Goal: Task Accomplishment & Management: Manage account settings

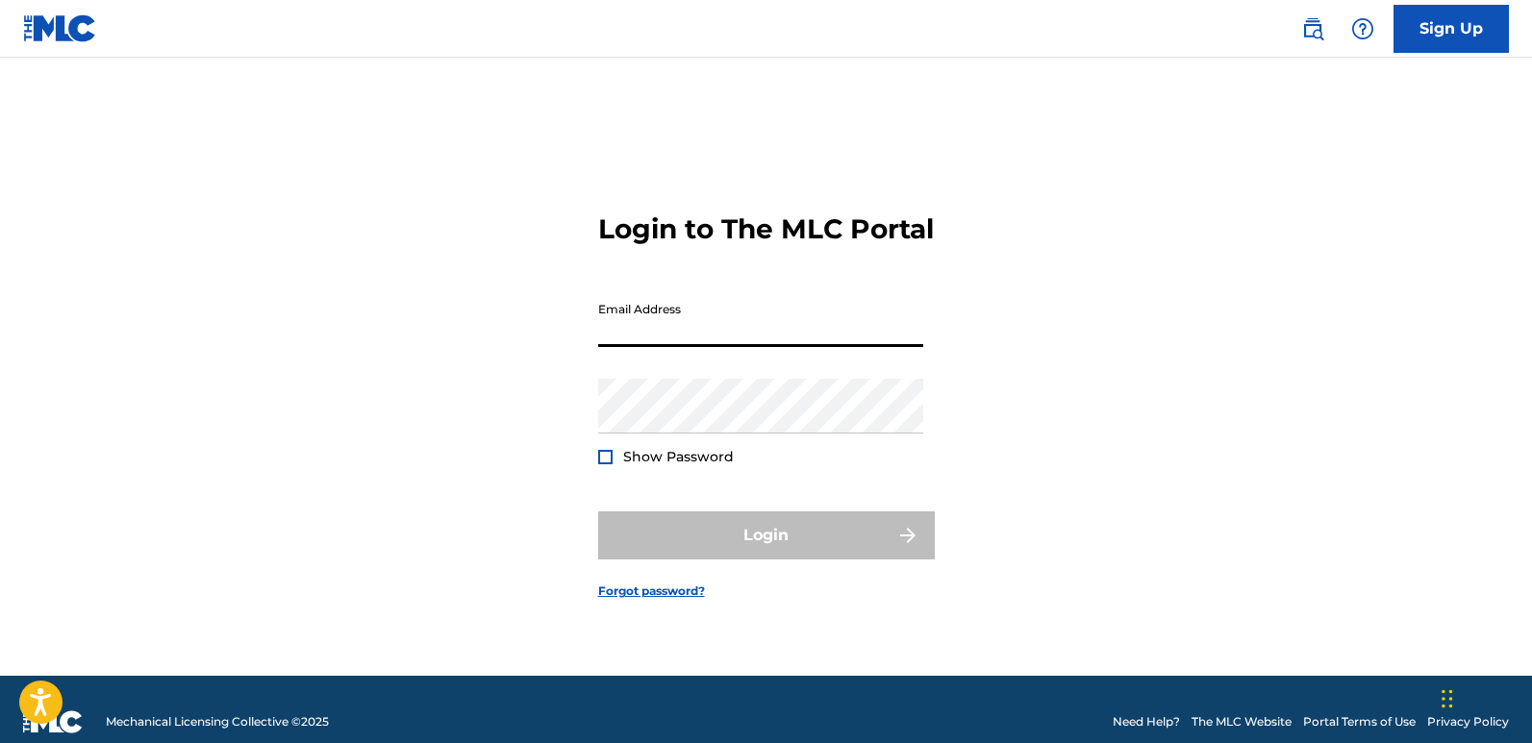
type input "[EMAIL_ADDRESS][DOMAIN_NAME]"
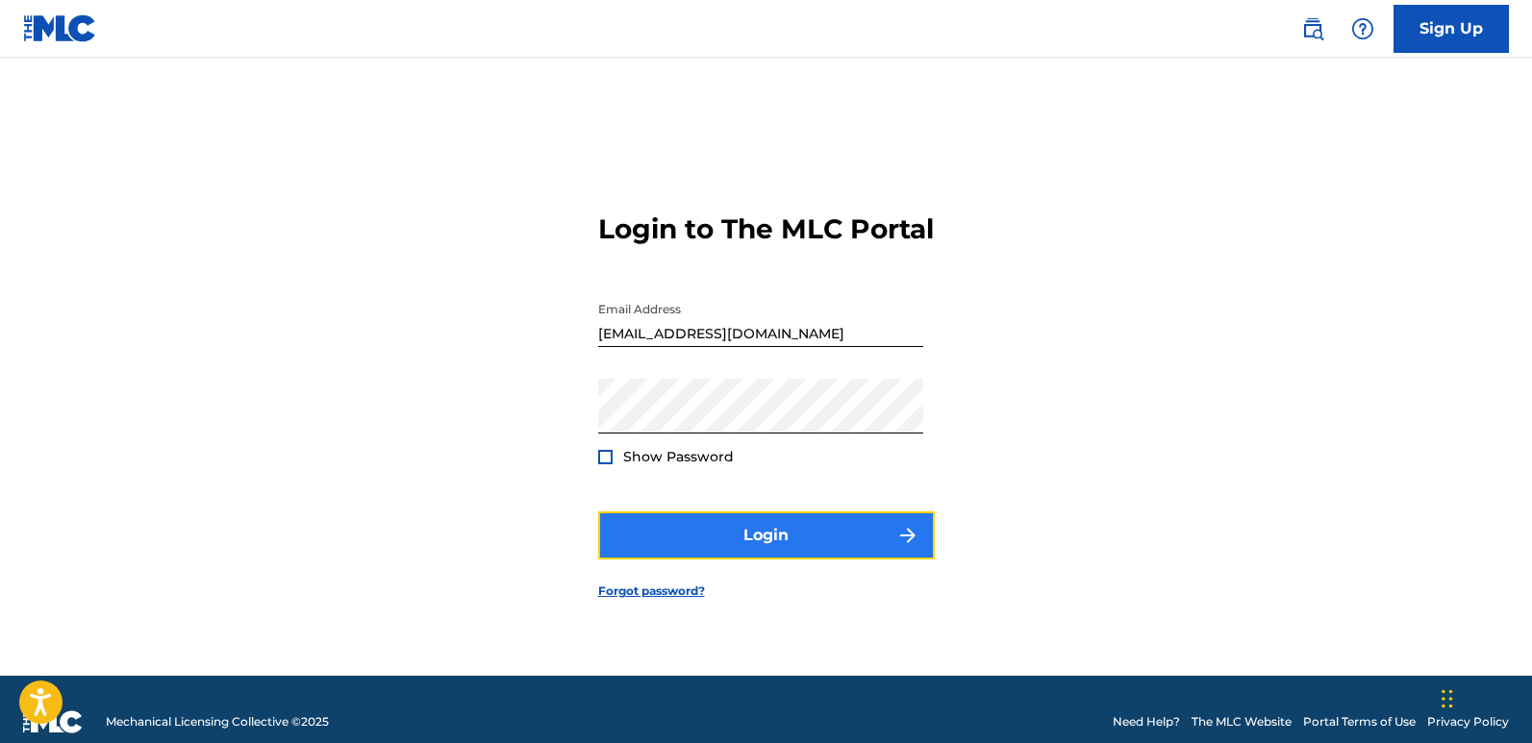
click at [711, 553] on button "Login" at bounding box center [766, 535] width 336 height 48
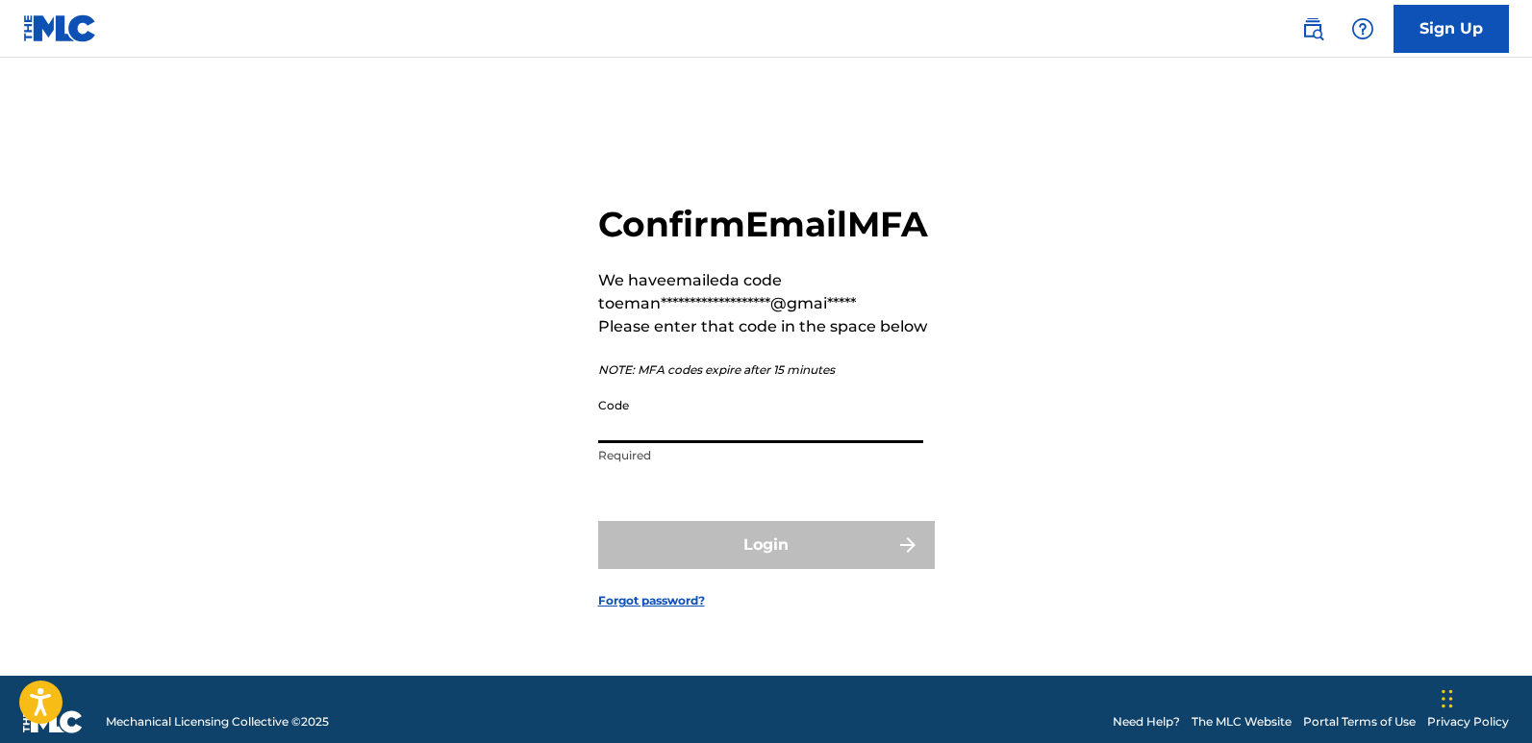
click at [682, 443] on input "Code" at bounding box center [760, 415] width 325 height 55
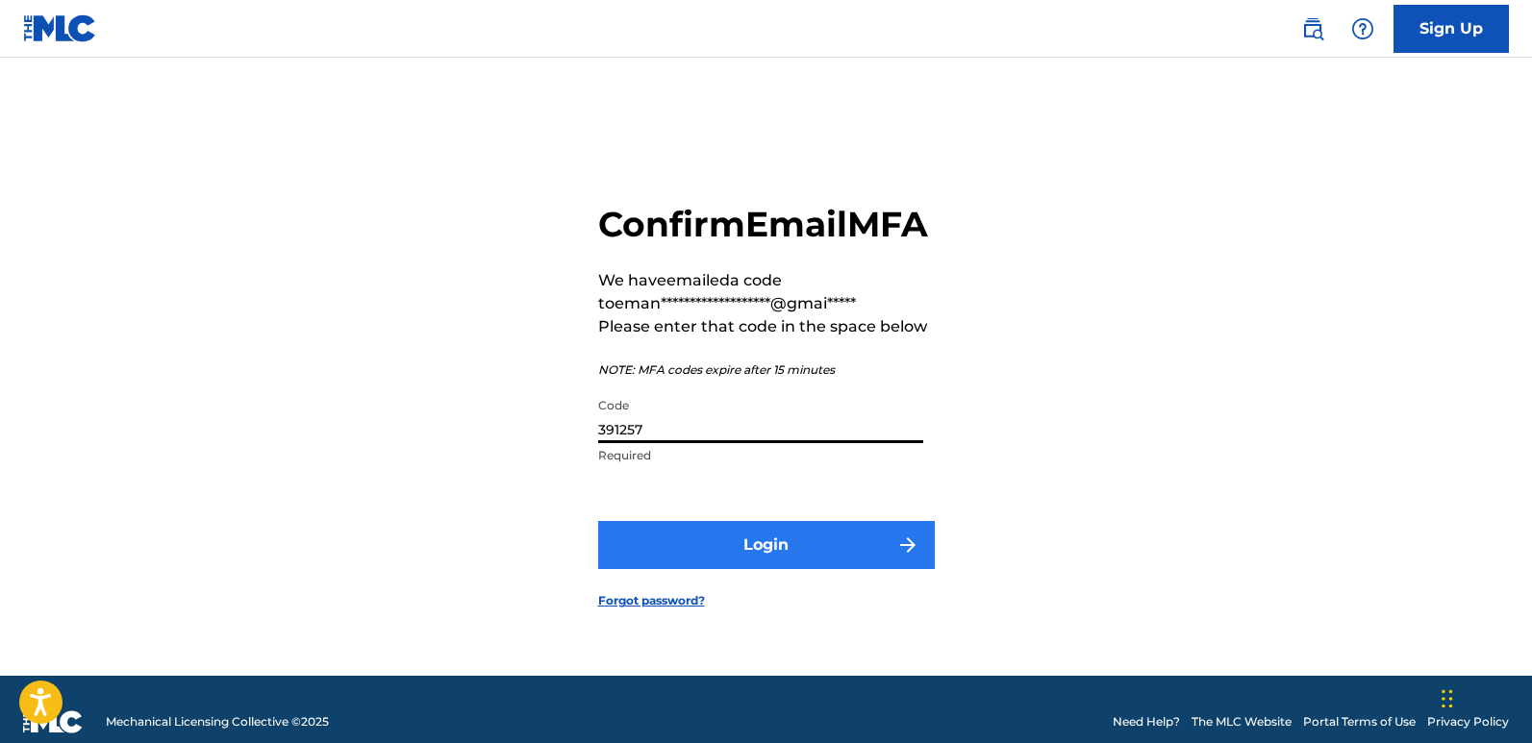
type input "391257"
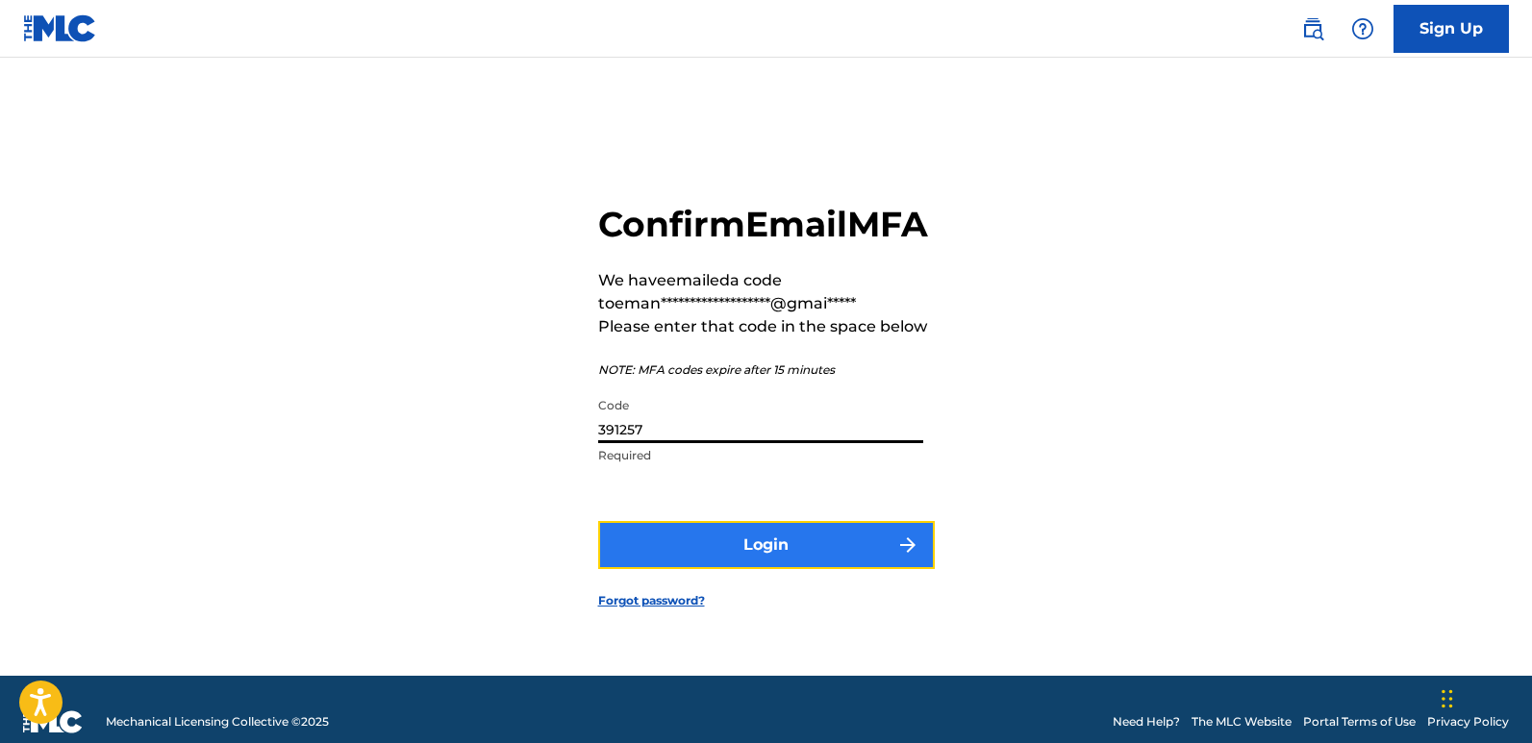
click at [799, 569] on button "Login" at bounding box center [766, 545] width 336 height 48
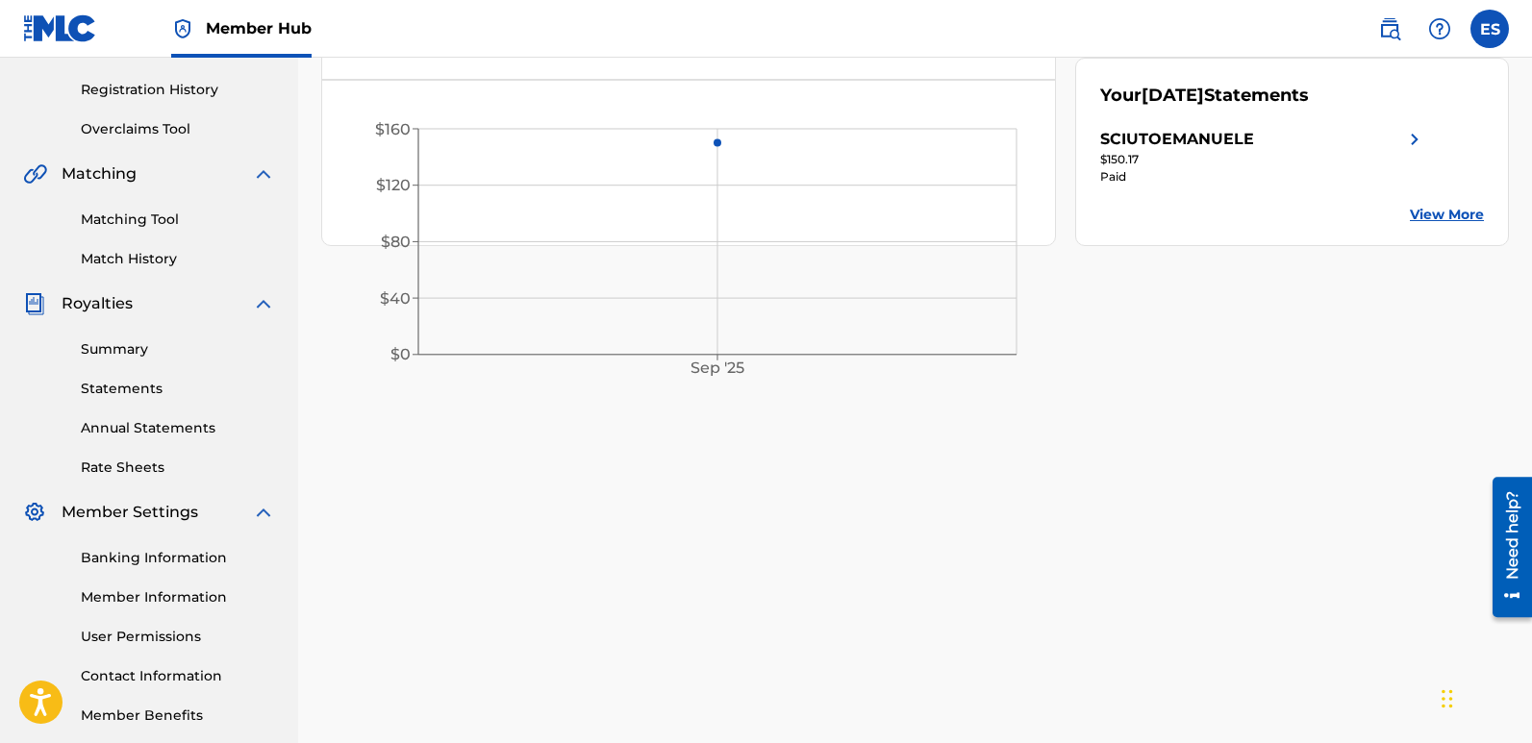
scroll to position [412, 0]
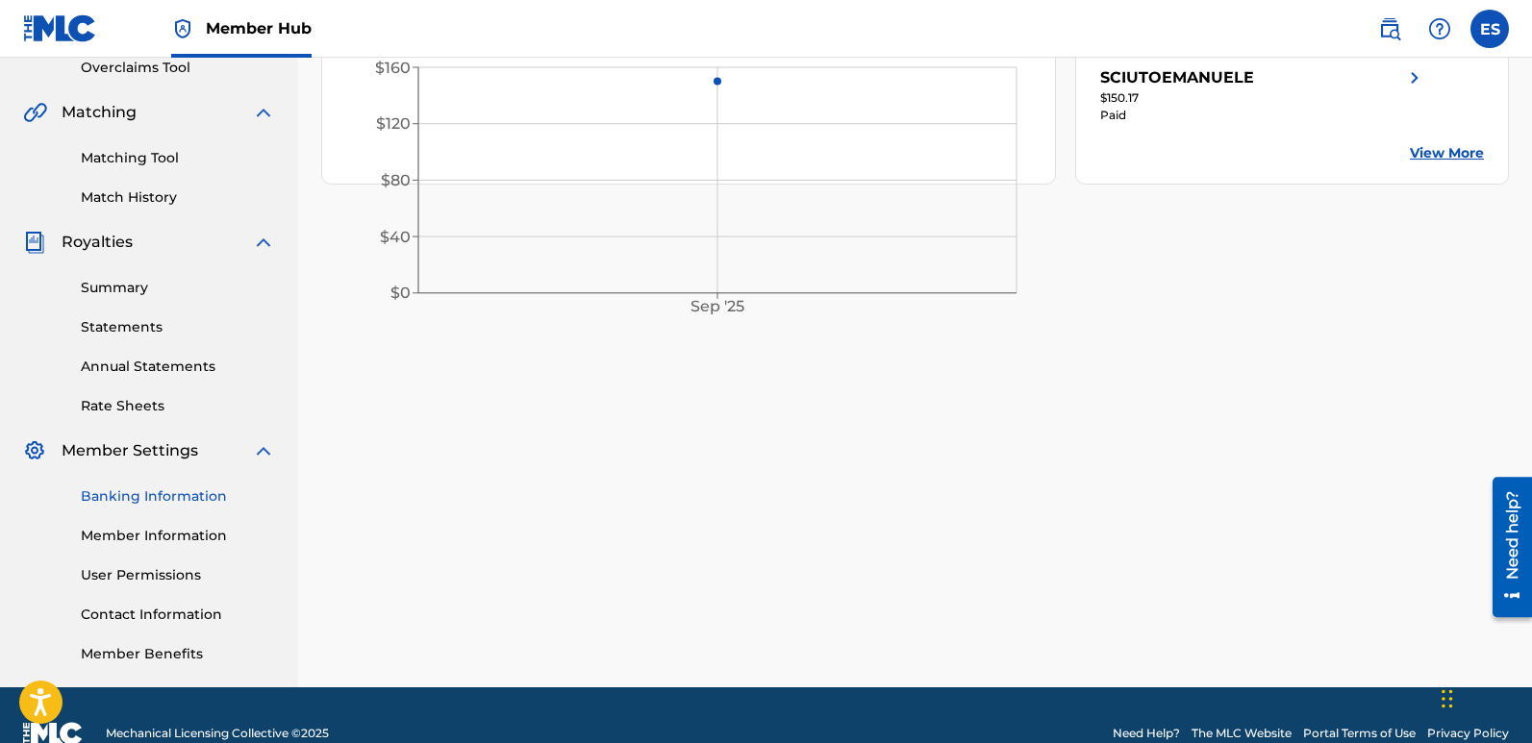
click at [196, 501] on link "Banking Information" at bounding box center [178, 496] width 194 height 20
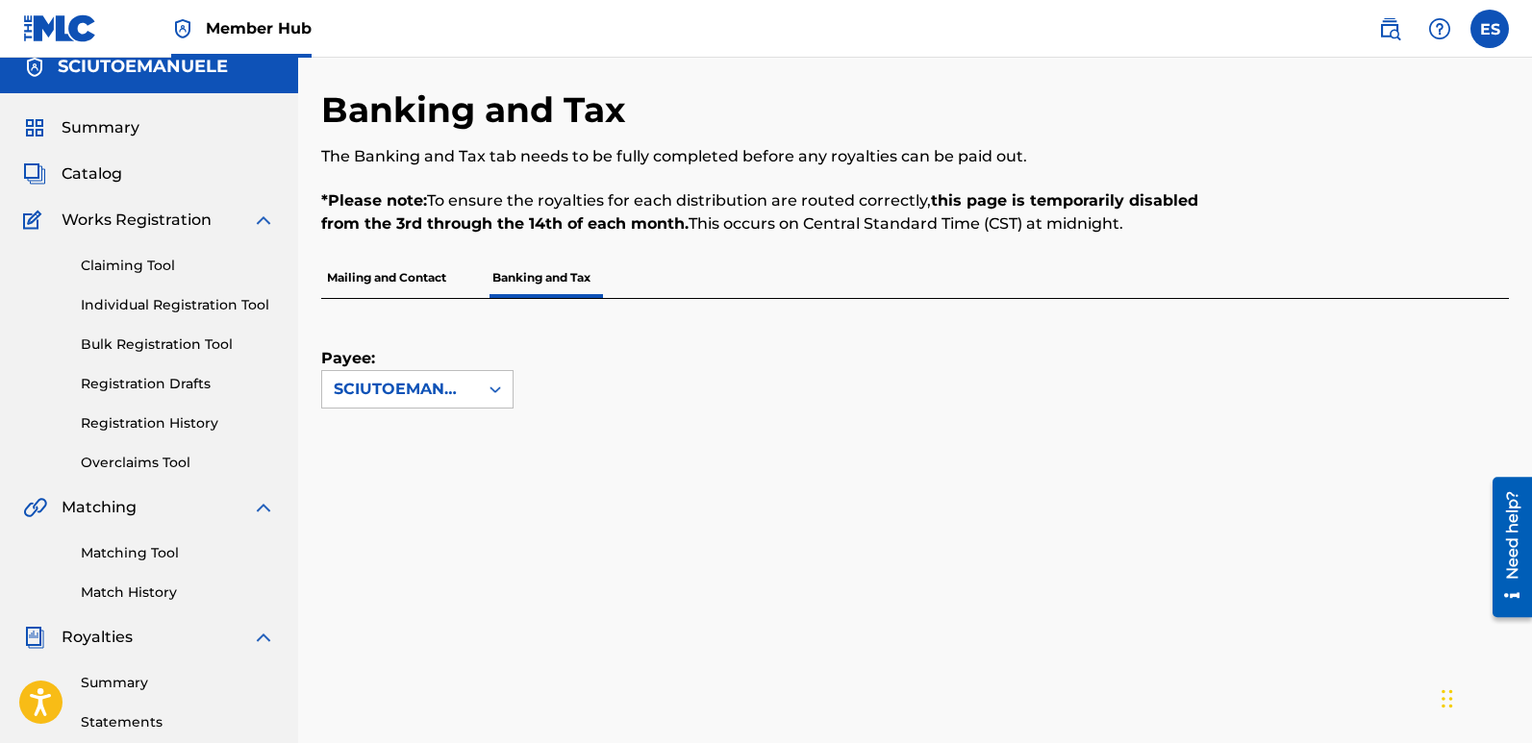
scroll to position [15, 0]
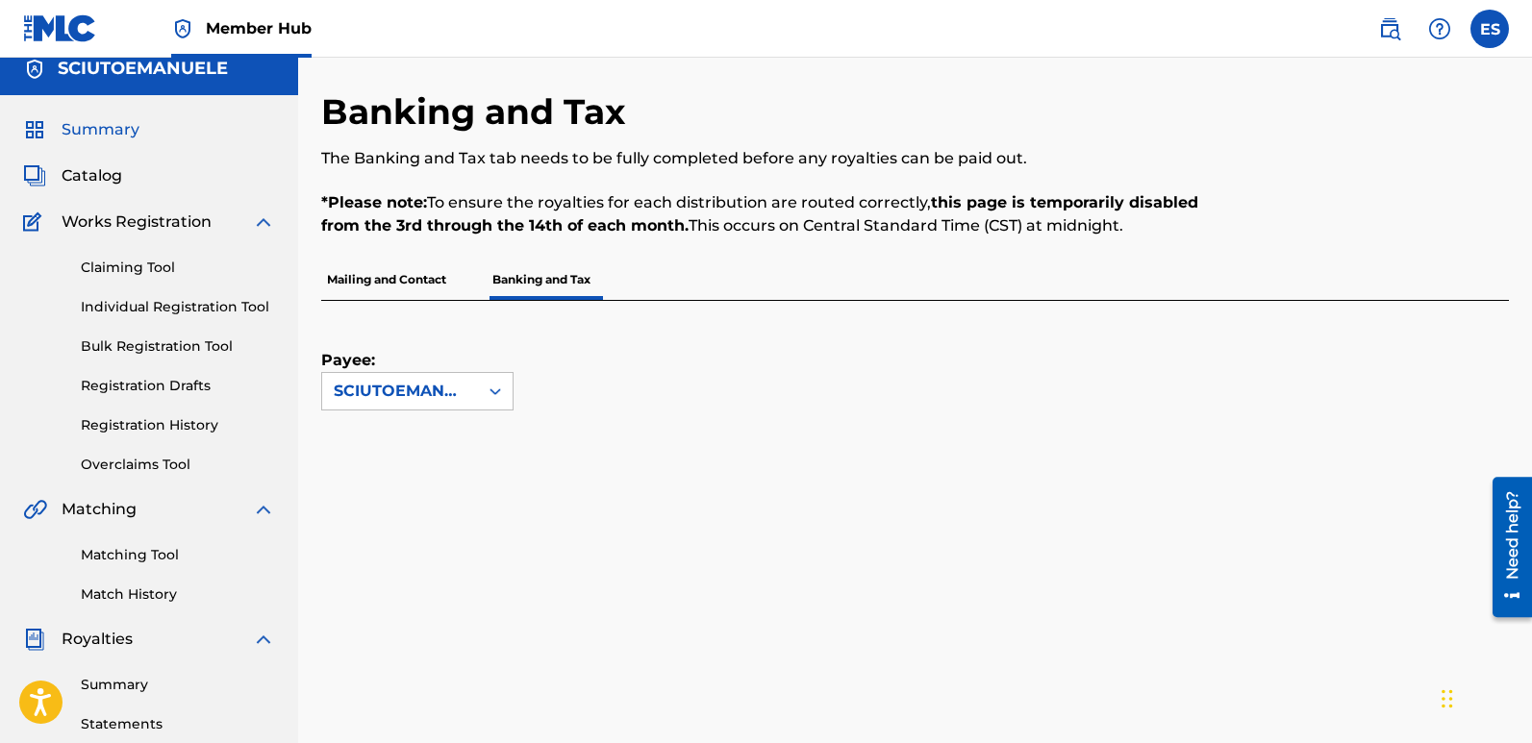
click at [114, 130] on span "Summary" at bounding box center [101, 129] width 78 height 23
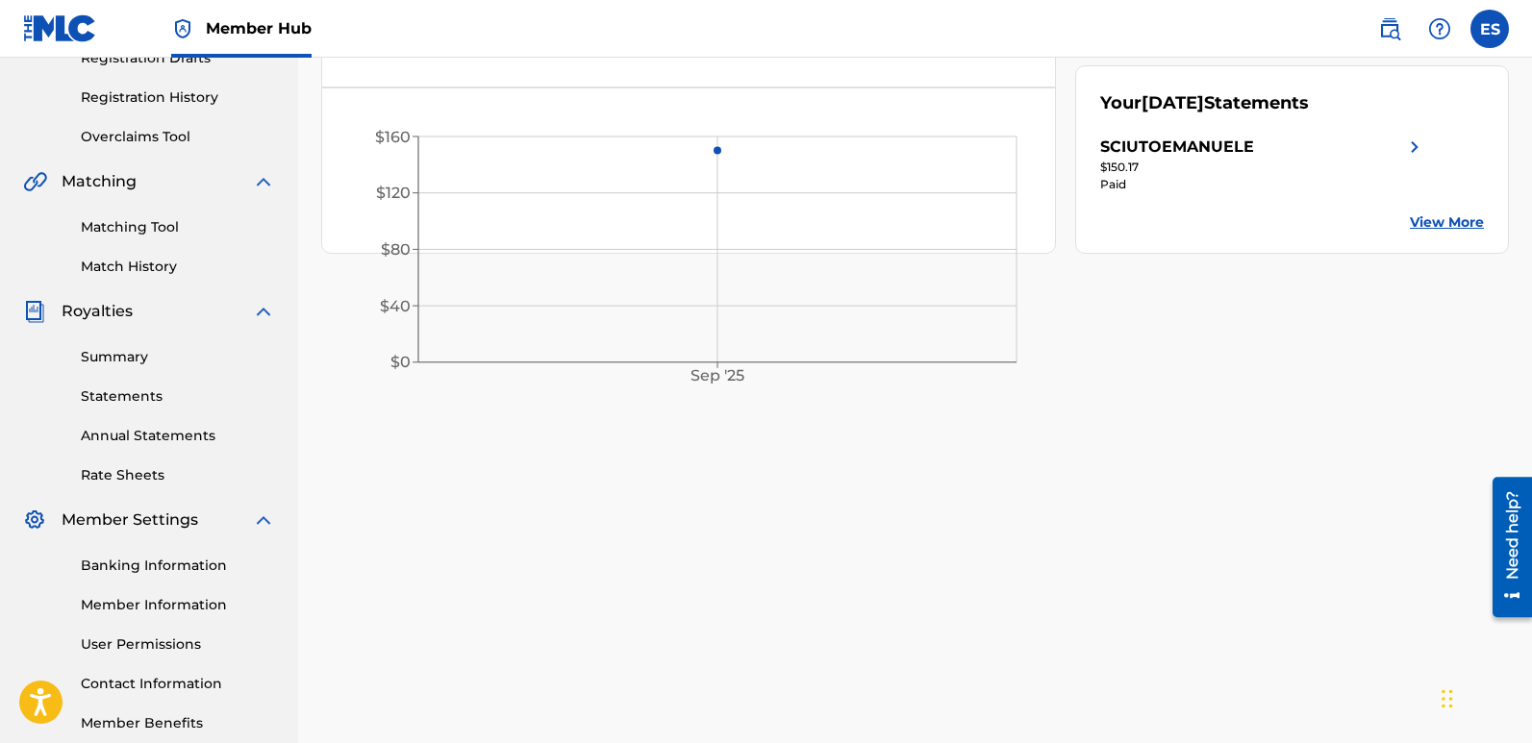
scroll to position [352, 0]
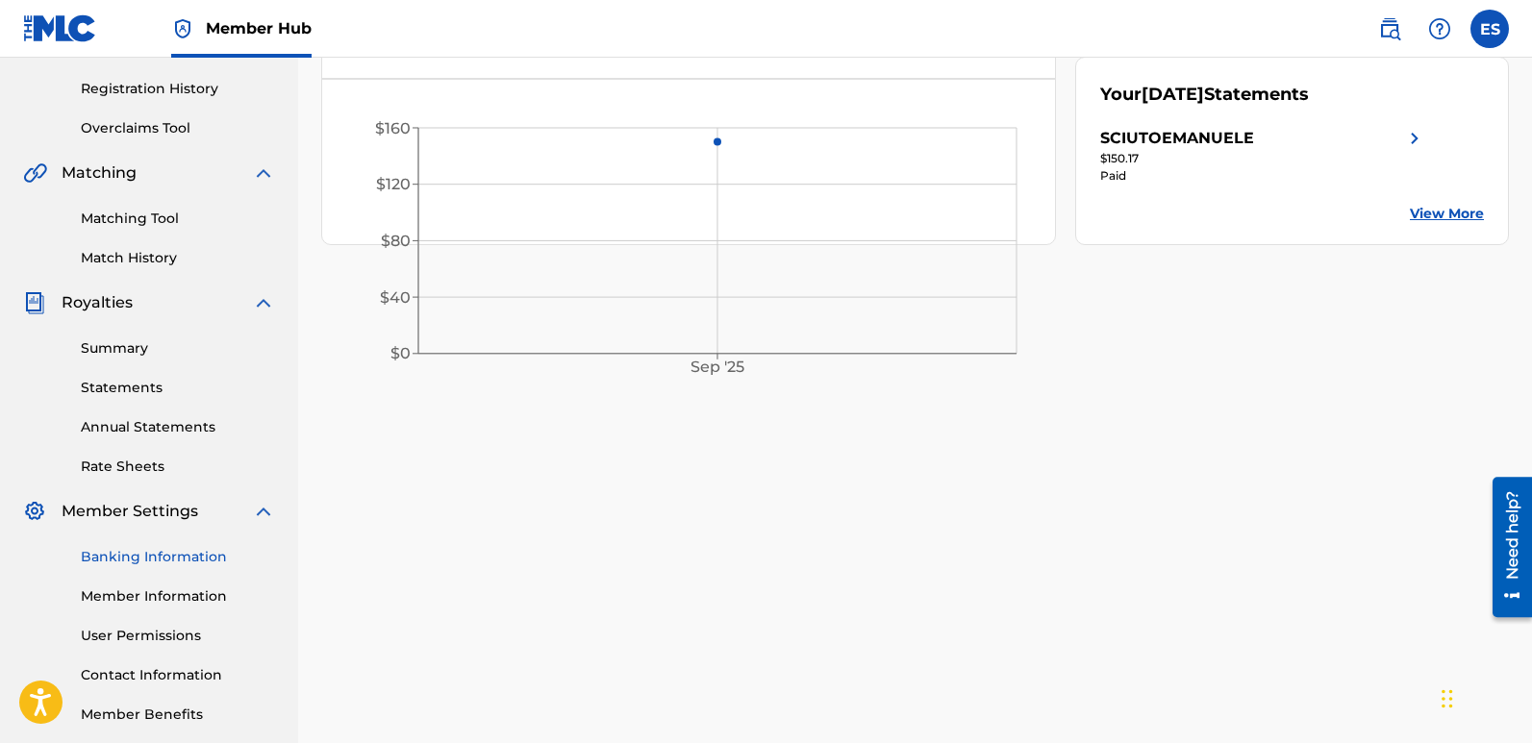
click at [192, 555] on link "Banking Information" at bounding box center [178, 557] width 194 height 20
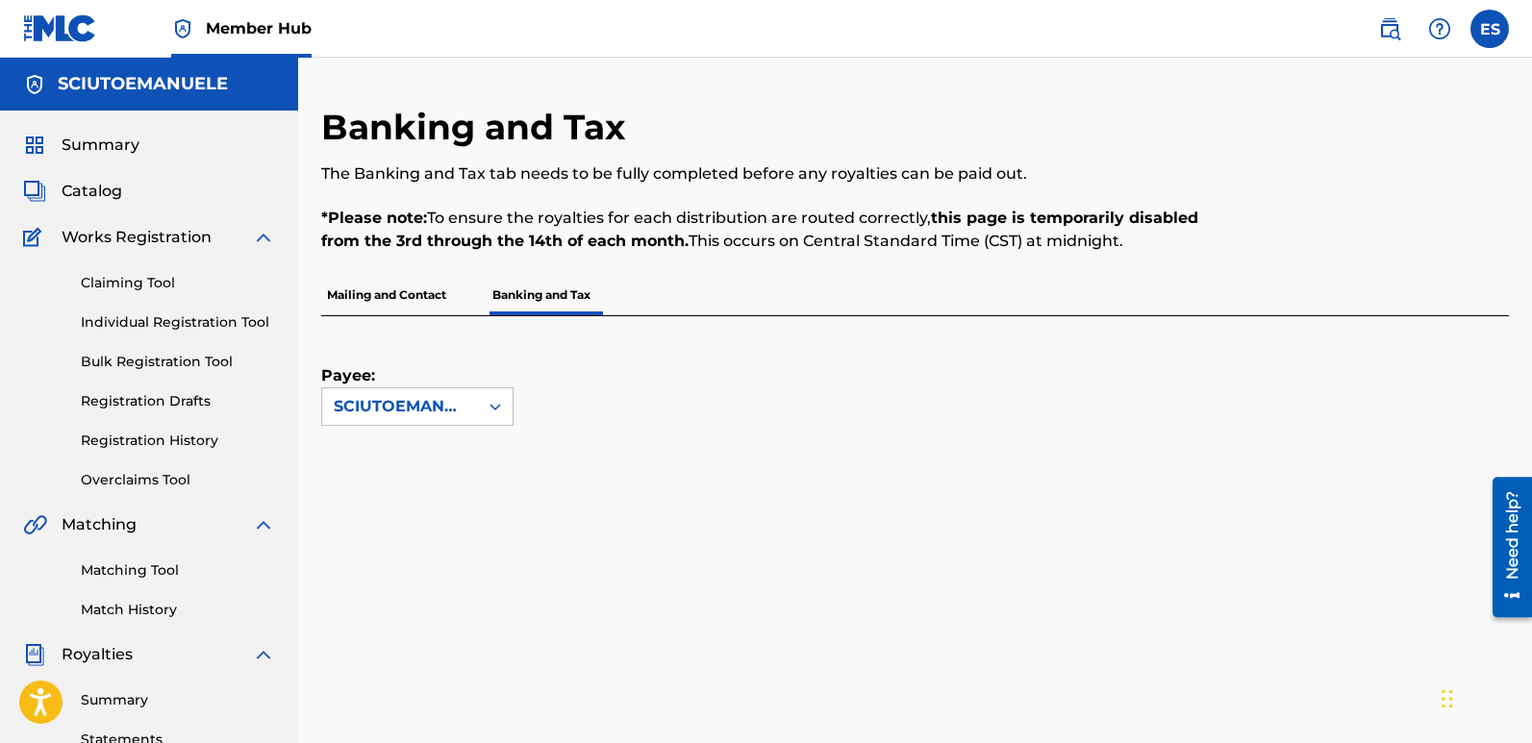
click at [390, 302] on p "Mailing and Contact" at bounding box center [386, 295] width 131 height 40
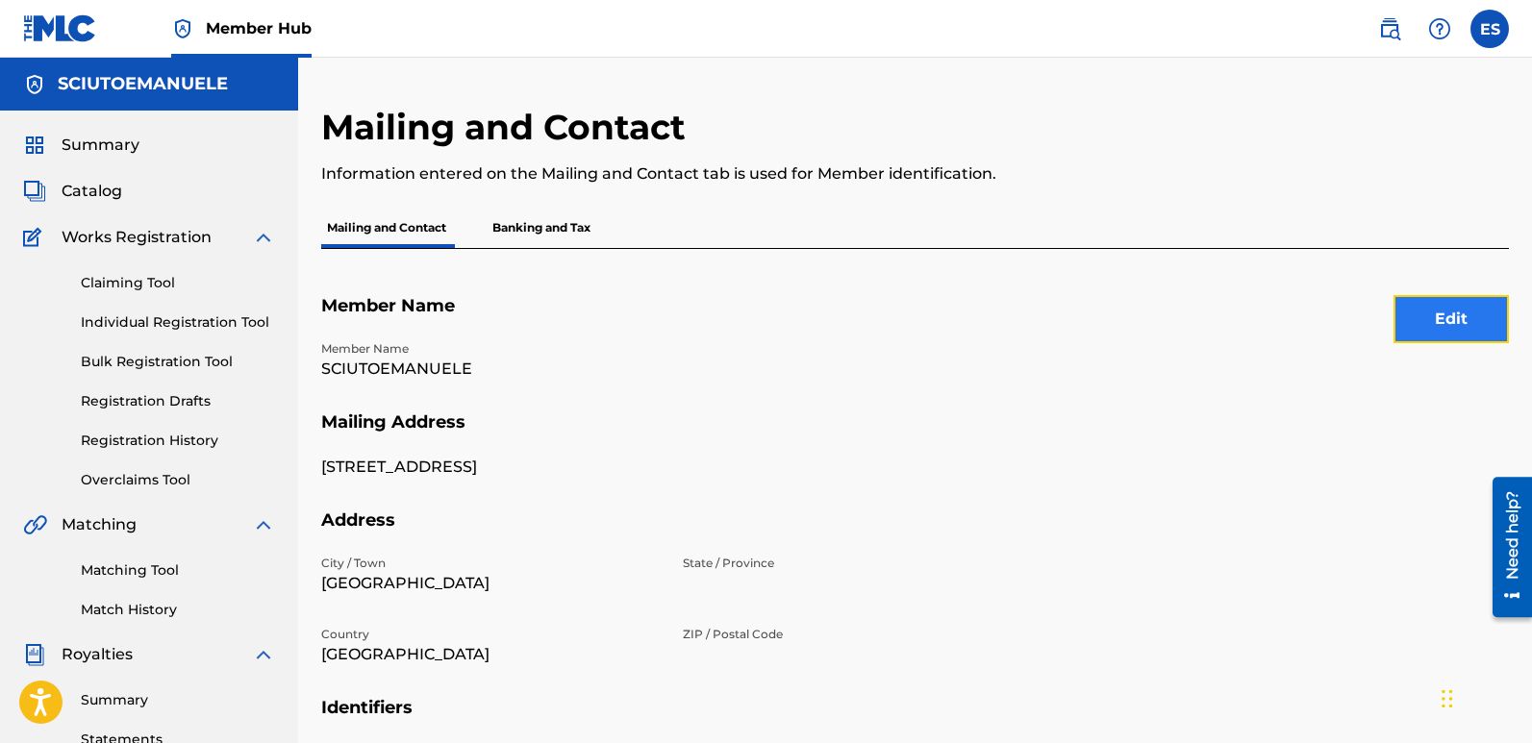
click at [1473, 319] on button "Edit" at bounding box center [1450, 319] width 115 height 48
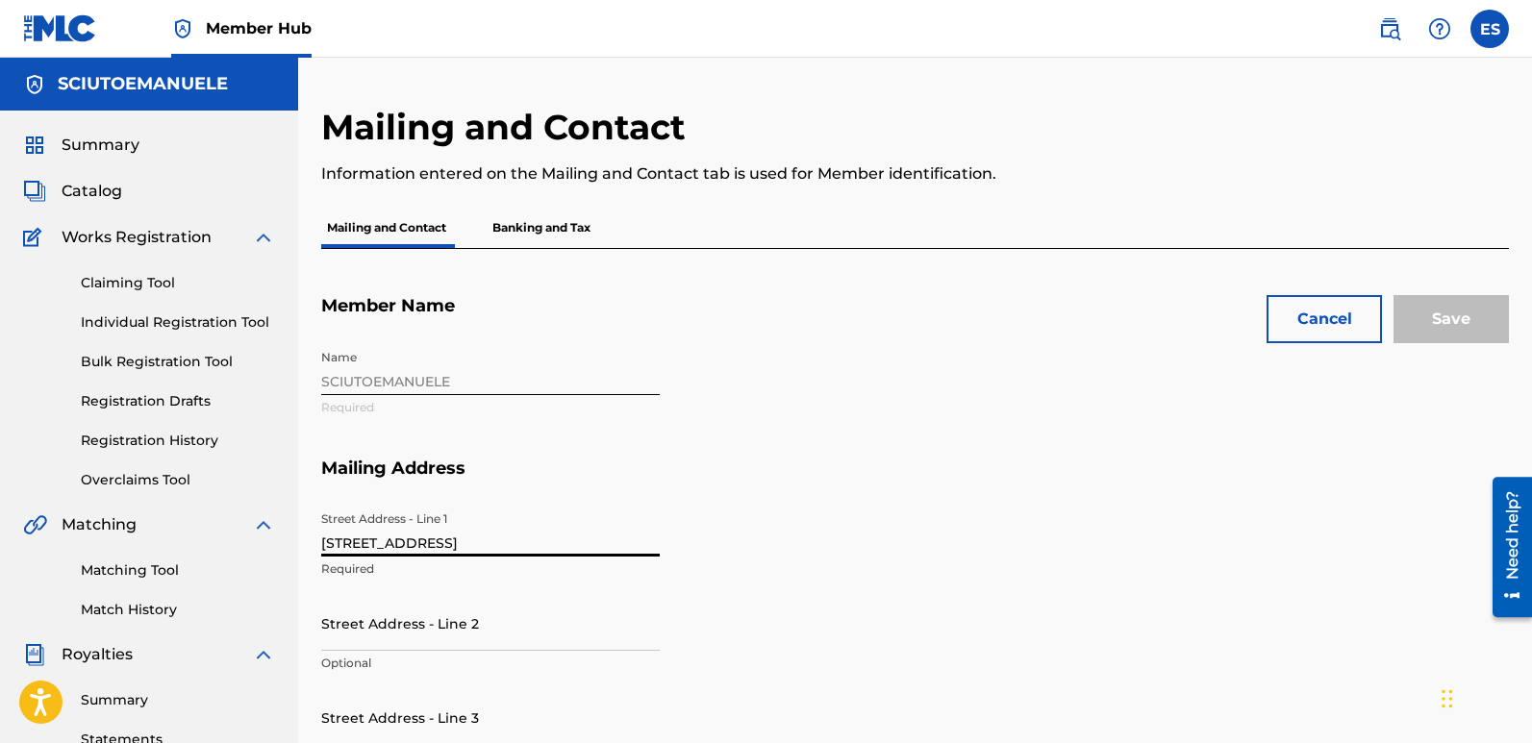
click at [447, 548] on input "[STREET_ADDRESS]" at bounding box center [490, 529] width 338 height 55
type input "[STREET_ADDRESS] Bernadett"
click at [1467, 324] on input "Save" at bounding box center [1450, 319] width 115 height 48
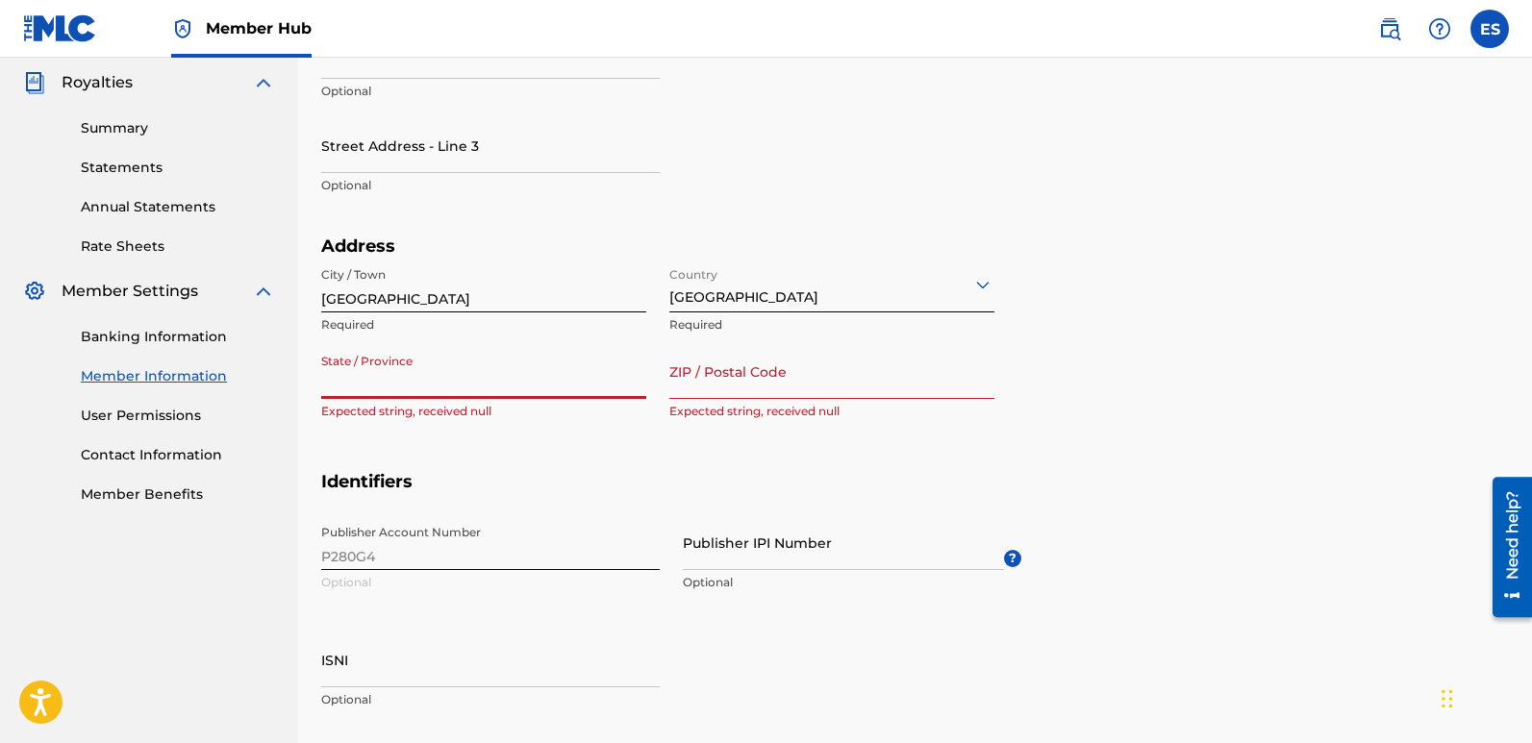
click at [400, 382] on input "State / Province" at bounding box center [483, 371] width 325 height 55
type input "[GEOGRAPHIC_DATA]"
click at [723, 380] on input "ZIP / Postal Code" at bounding box center [831, 371] width 325 height 55
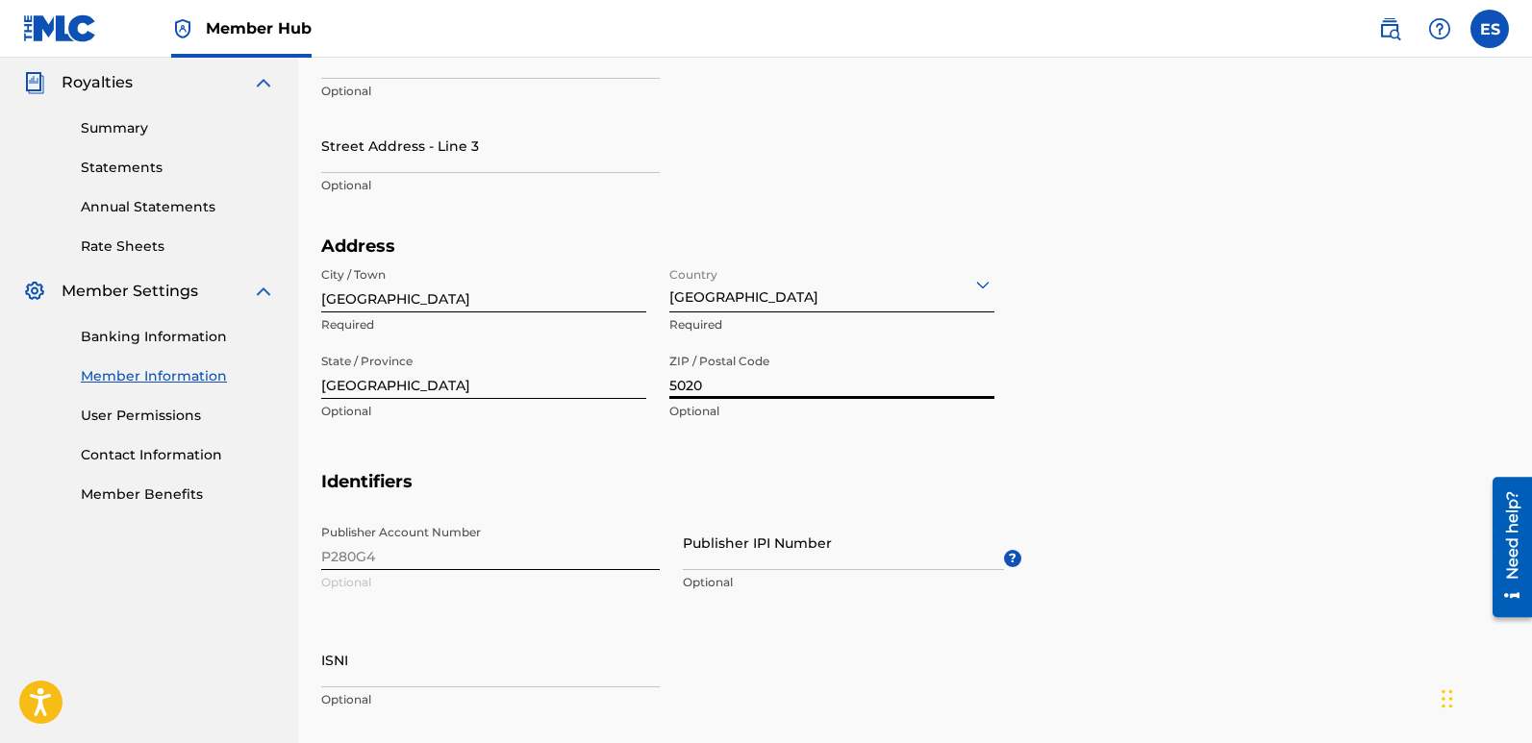
type input "5020"
click at [1522, 355] on div "Mailing and Contact Information entered on the Mailing and Contact tab is used …" at bounding box center [914, 246] width 1233 height 1425
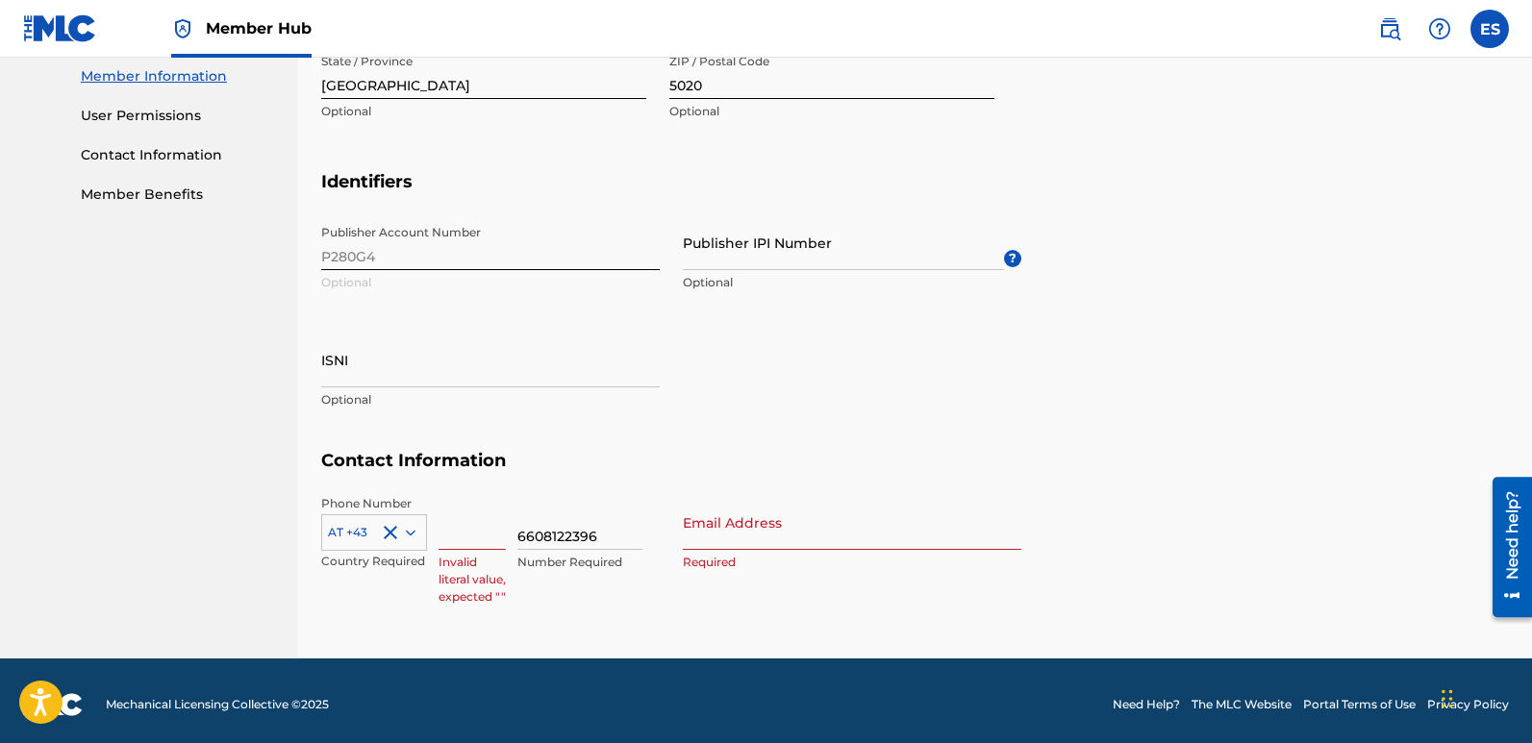
scroll to position [880, 0]
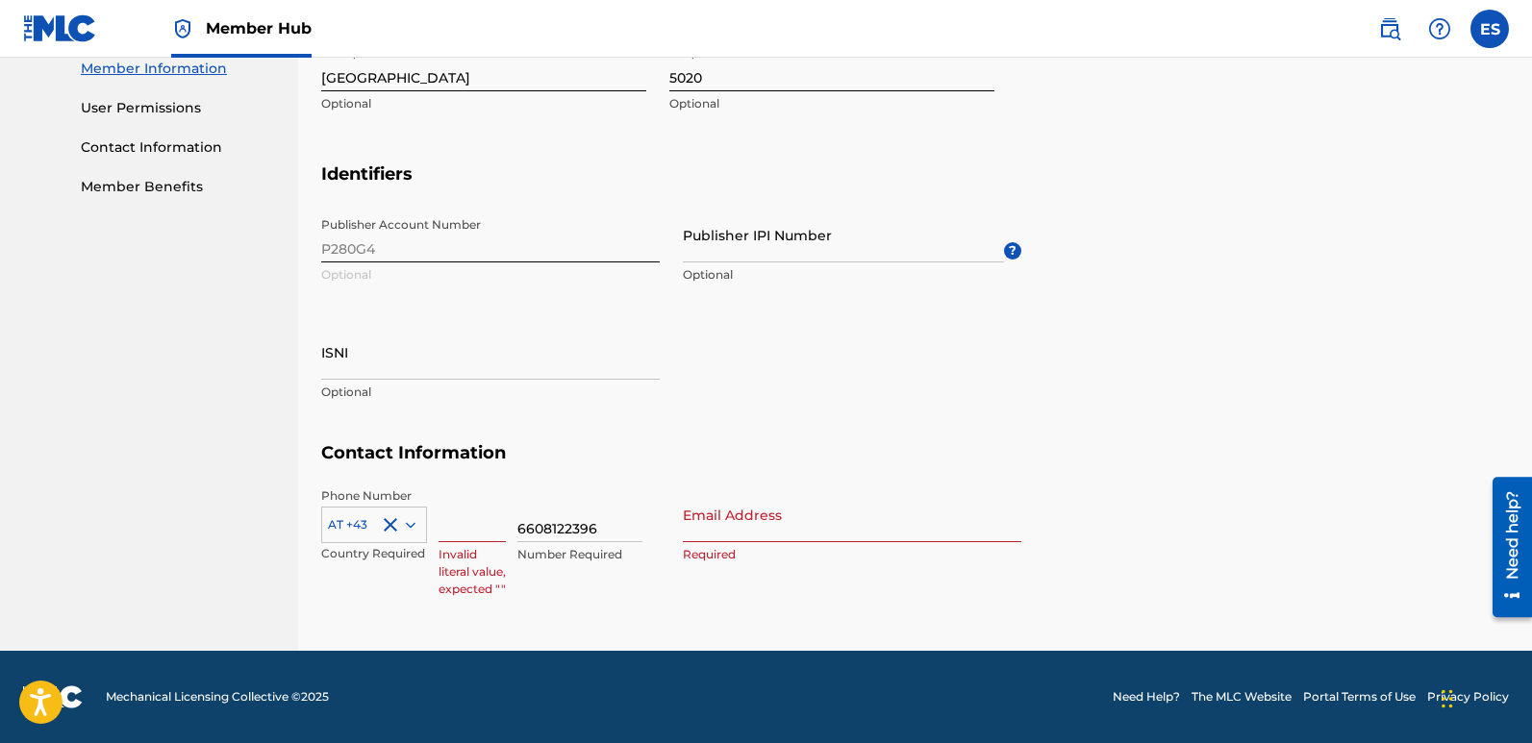
drag, startPoint x: 1535, startPoint y: 348, endPoint x: 47, endPoint y: 33, distance: 1521.3
click at [741, 509] on input "Email Address" at bounding box center [852, 514] width 338 height 55
type input "[EMAIL_ADDRESS][DOMAIN_NAME]"
click at [457, 534] on input at bounding box center [471, 514] width 67 height 55
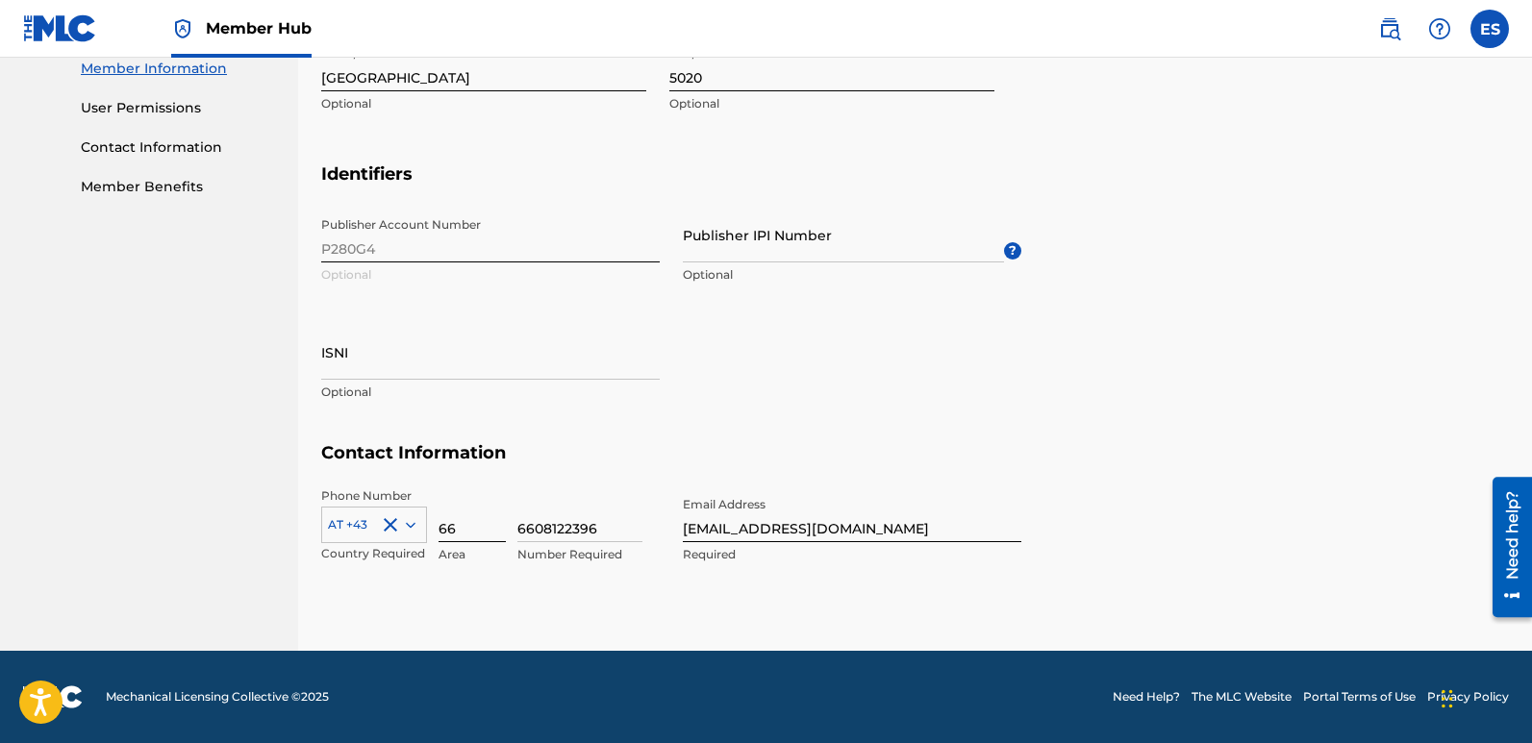
type input "6"
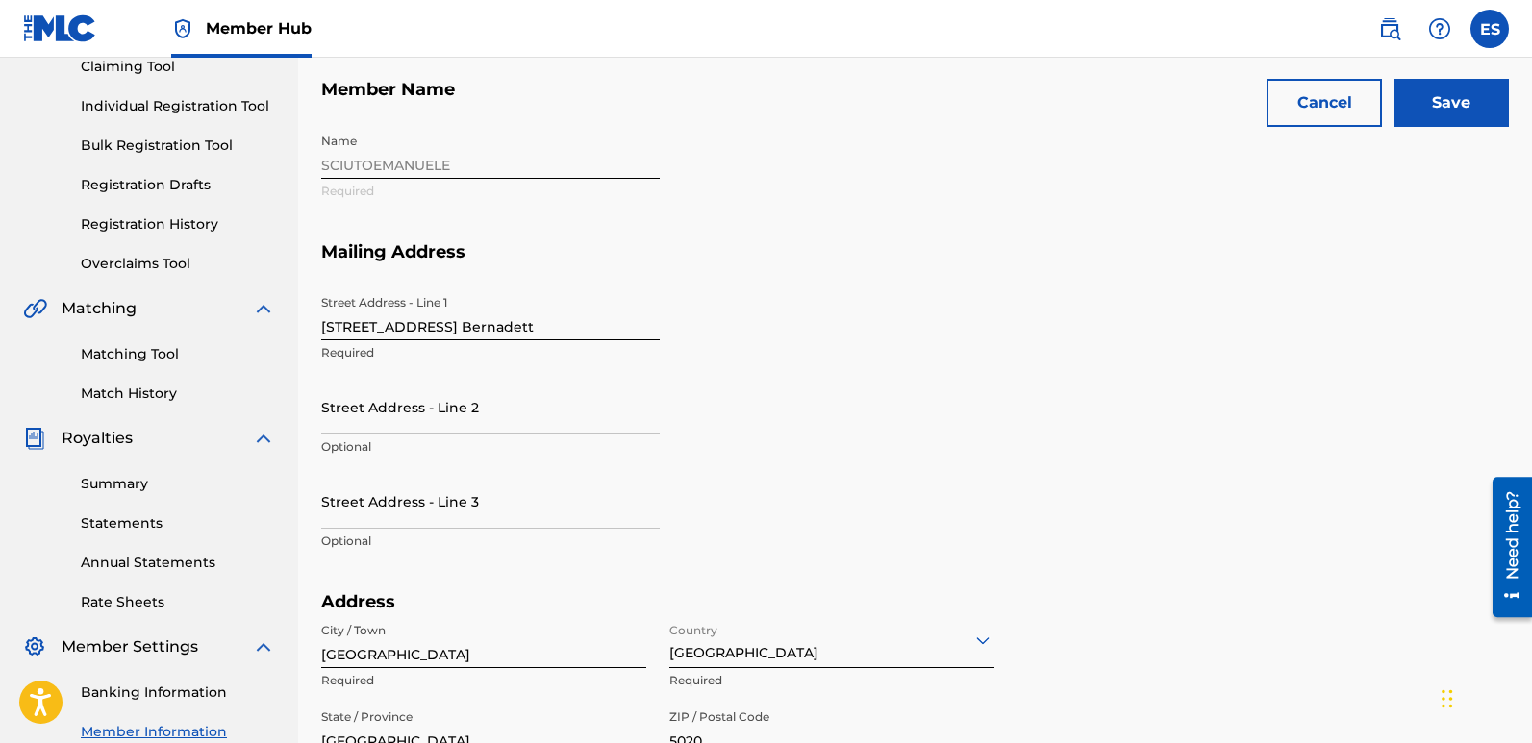
scroll to position [226, 0]
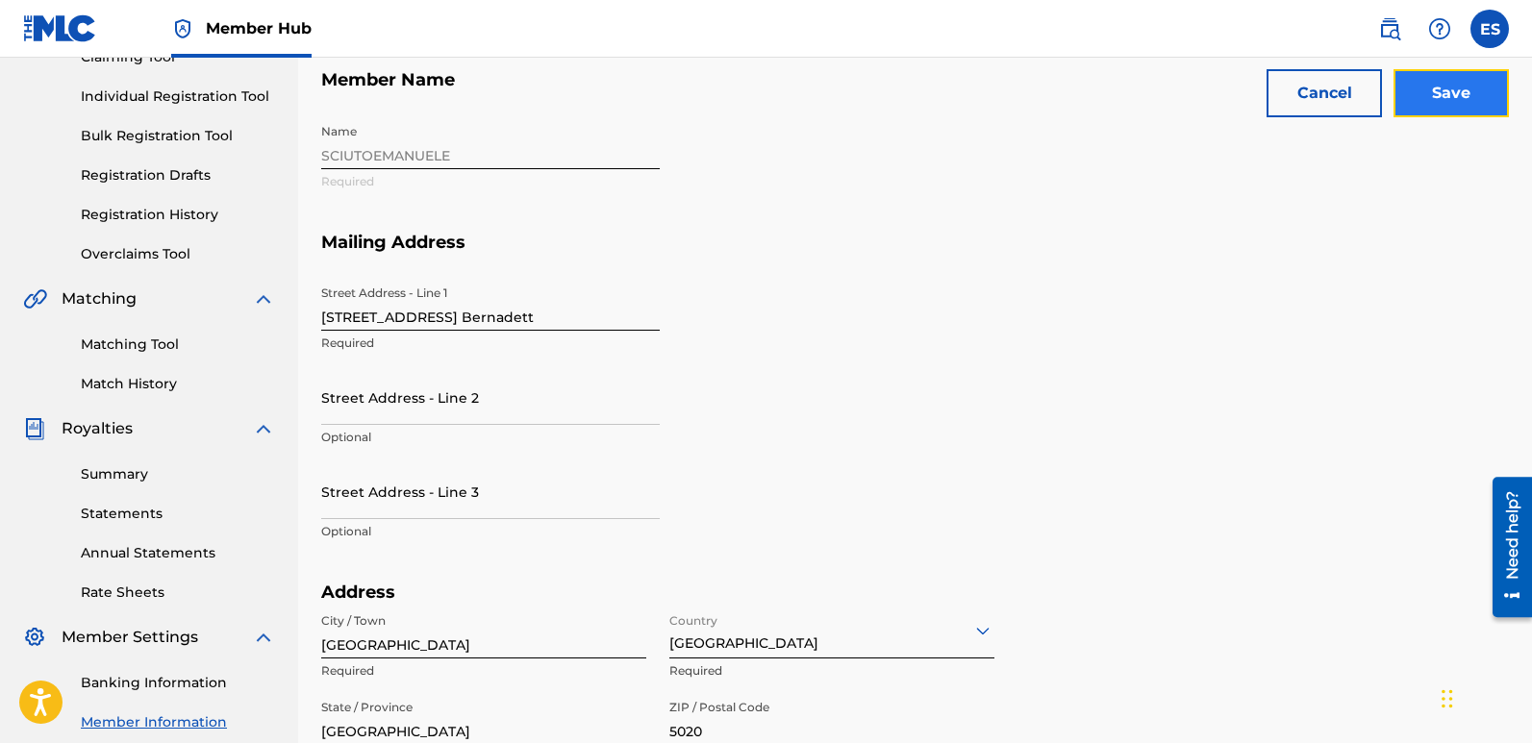
click at [1437, 99] on input "Save" at bounding box center [1450, 93] width 115 height 48
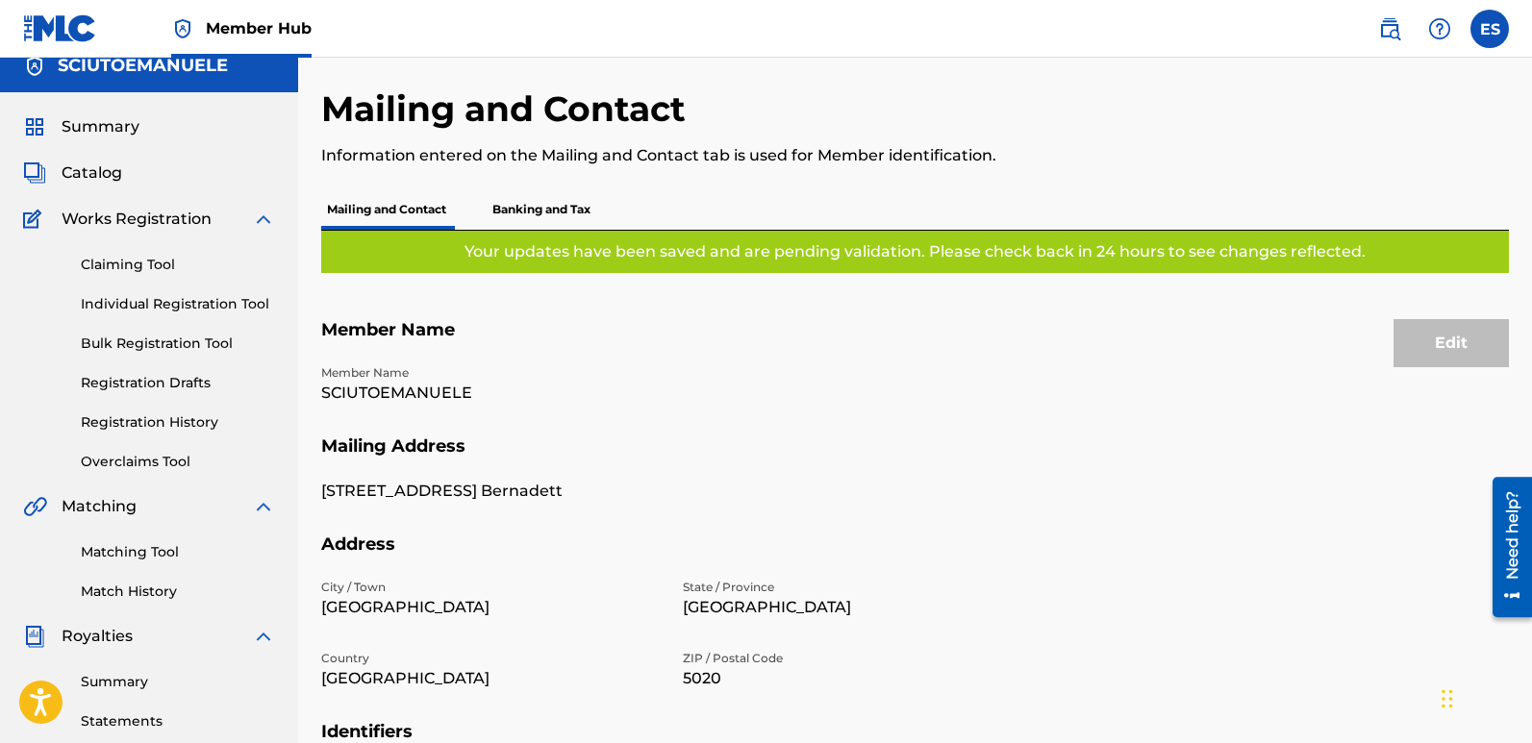
scroll to position [9, 0]
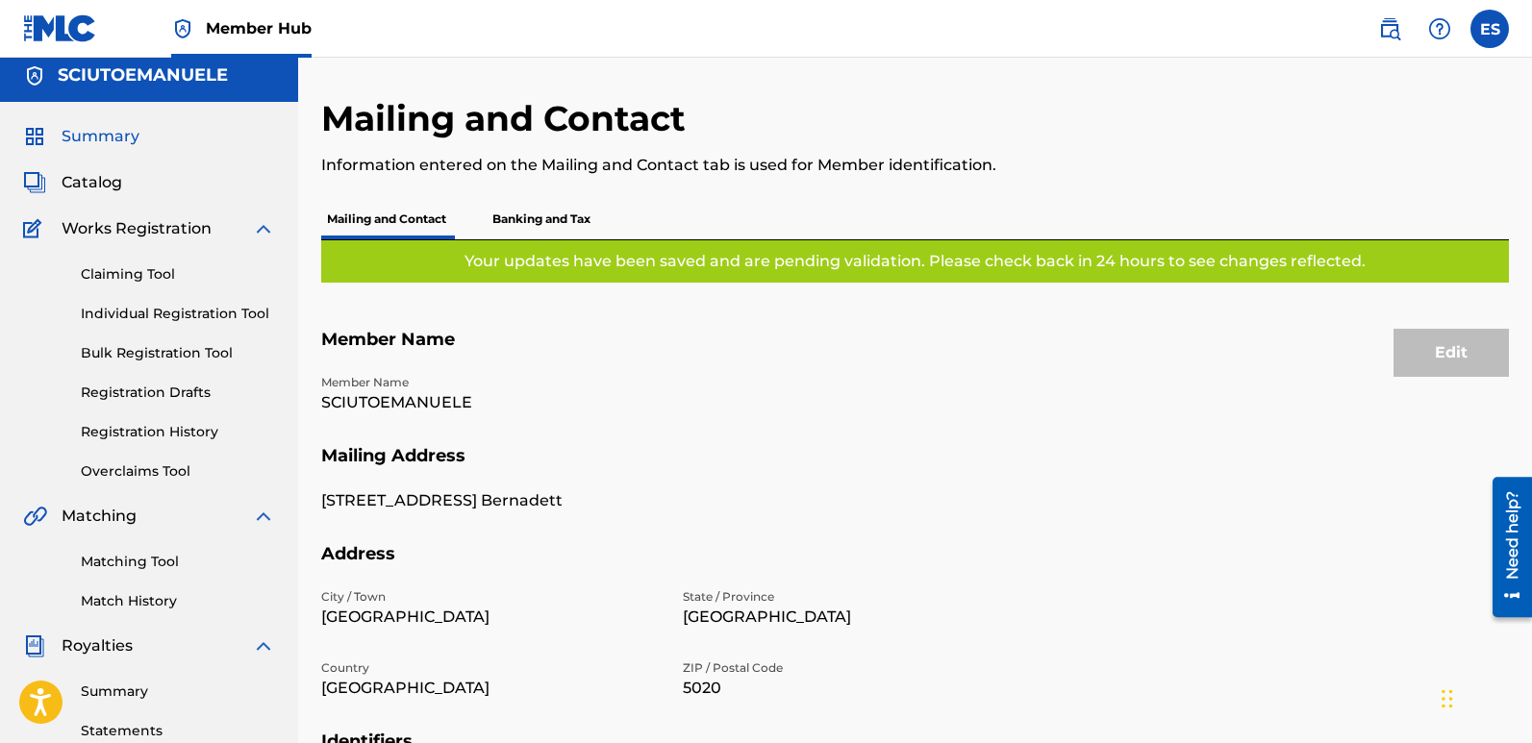
click at [112, 145] on span "Summary" at bounding box center [101, 136] width 78 height 23
